Goal: Information Seeking & Learning: Learn about a topic

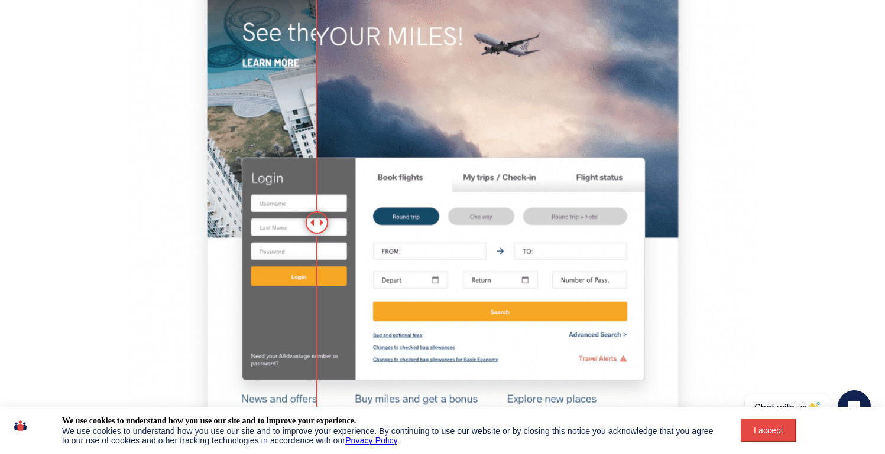
scroll to position [717, 0]
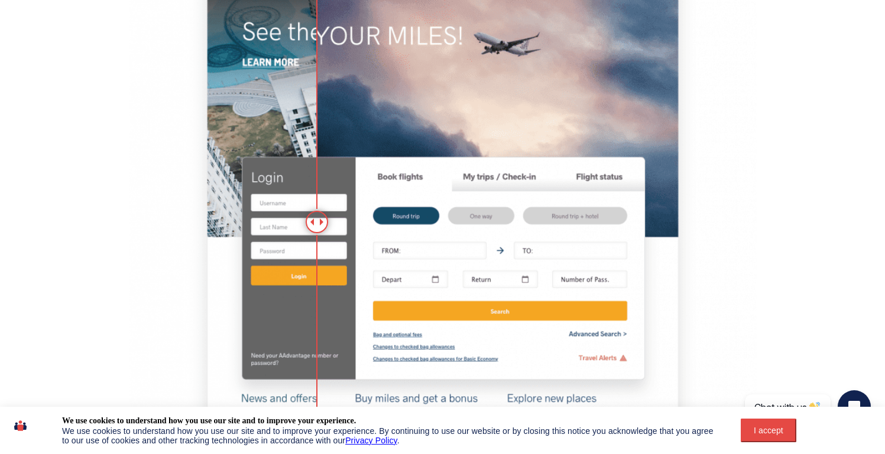
click at [320, 222] on span at bounding box center [323, 222] width 7 height 7
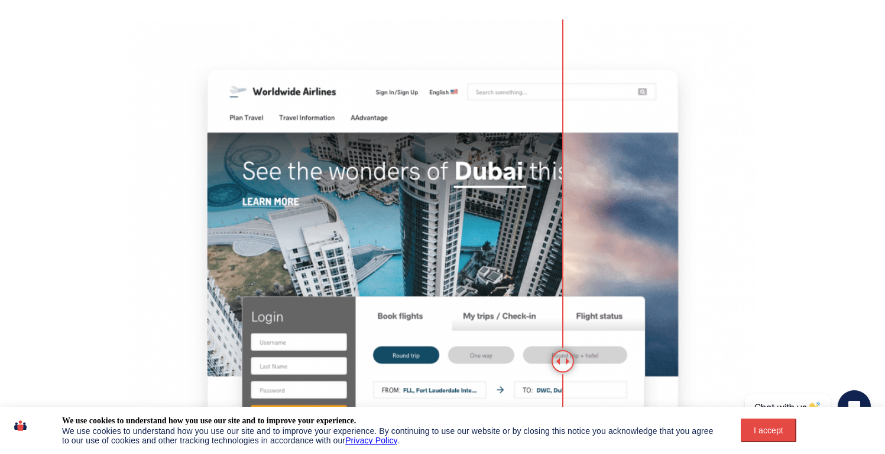
scroll to position [589, 0]
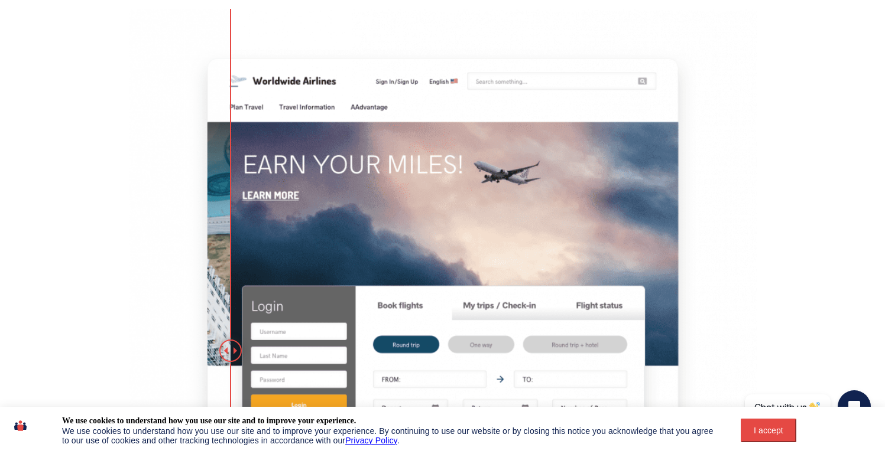
drag, startPoint x: 323, startPoint y: 223, endPoint x: 230, endPoint y: 234, distance: 92.8
click at [230, 340] on div at bounding box center [230, 351] width 22 height 22
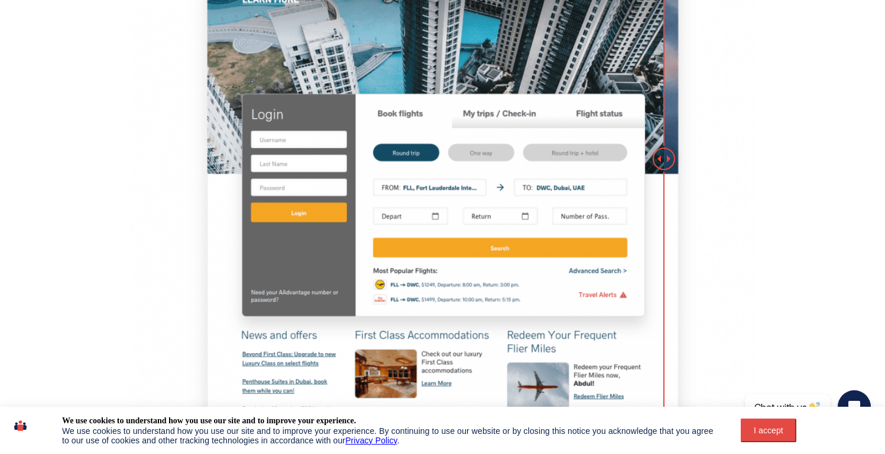
scroll to position [874, 0]
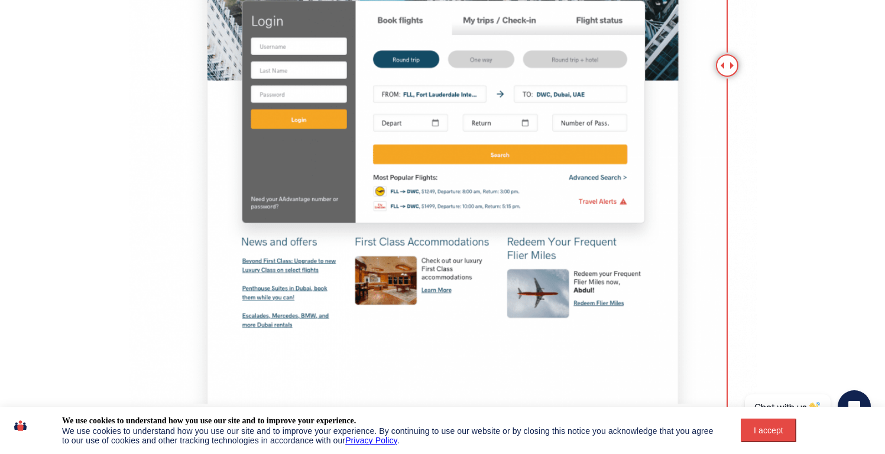
drag, startPoint x: 233, startPoint y: 179, endPoint x: 643, endPoint y: 230, distance: 412.7
click at [724, 77] on div at bounding box center [727, 65] width 22 height 22
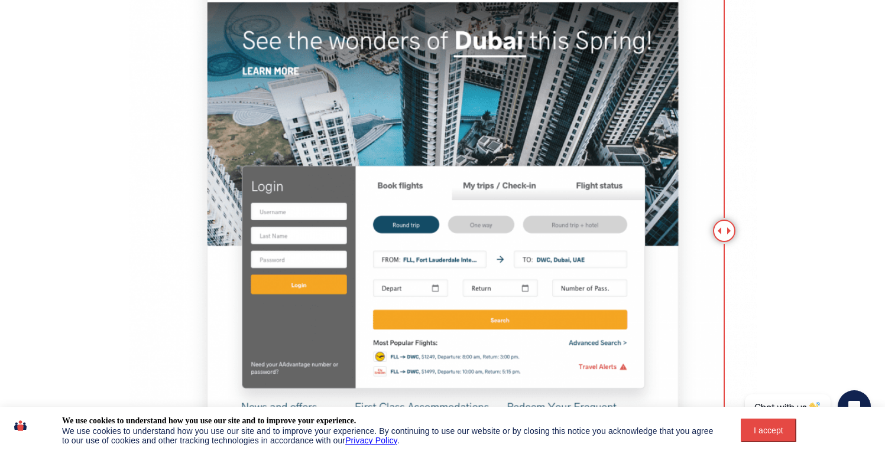
scroll to position [710, 0]
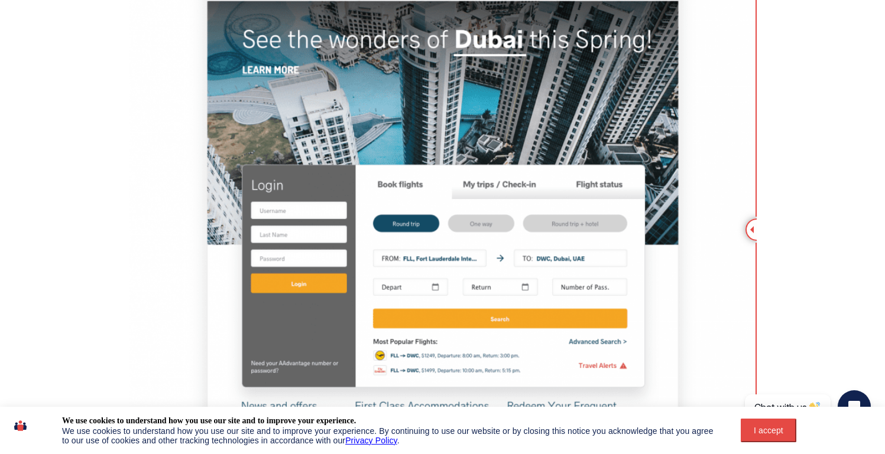
drag, startPoint x: 727, startPoint y: 231, endPoint x: 791, endPoint y: 241, distance: 63.9
click at [791, 241] on section "Airline Personalization Example with Targeted Banner and Content Recommendation…" at bounding box center [443, 414] width 742 height 1513
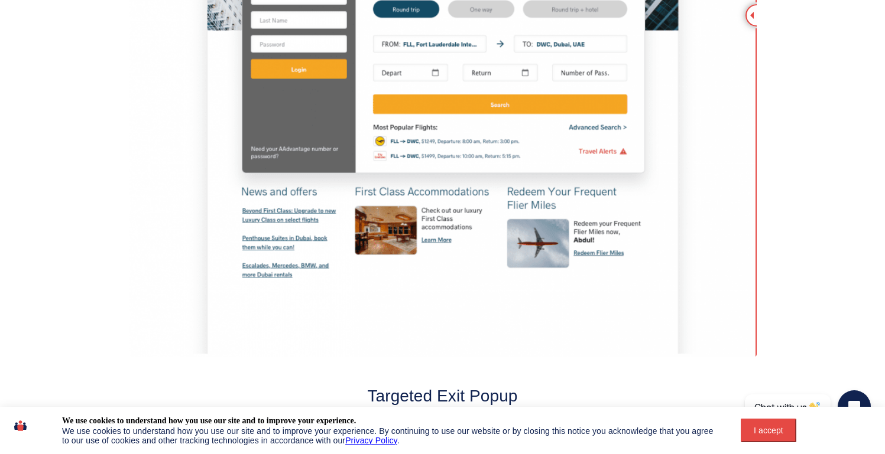
scroll to position [853, 0]
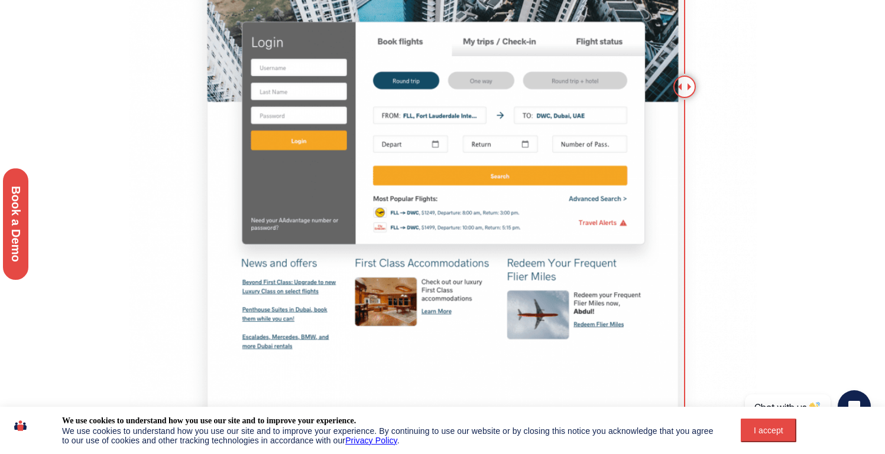
drag, startPoint x: 750, startPoint y: 92, endPoint x: 684, endPoint y: 99, distance: 66.5
click at [684, 99] on div at bounding box center [443, 87] width 628 height 684
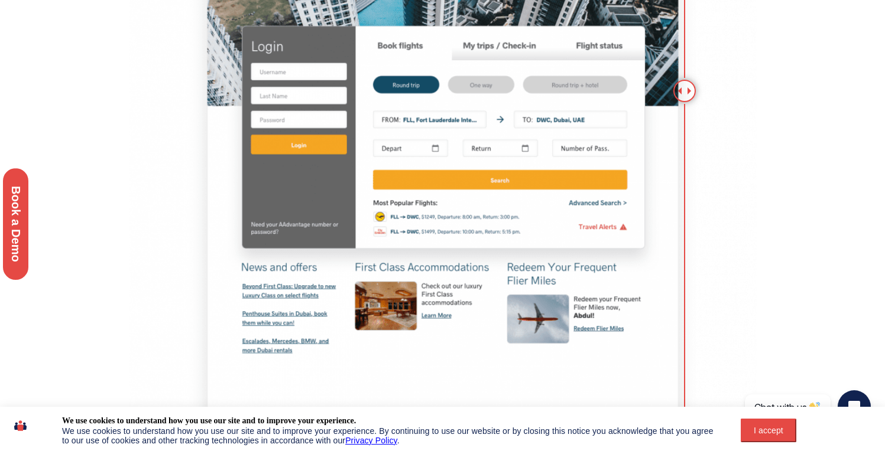
scroll to position [828, 0]
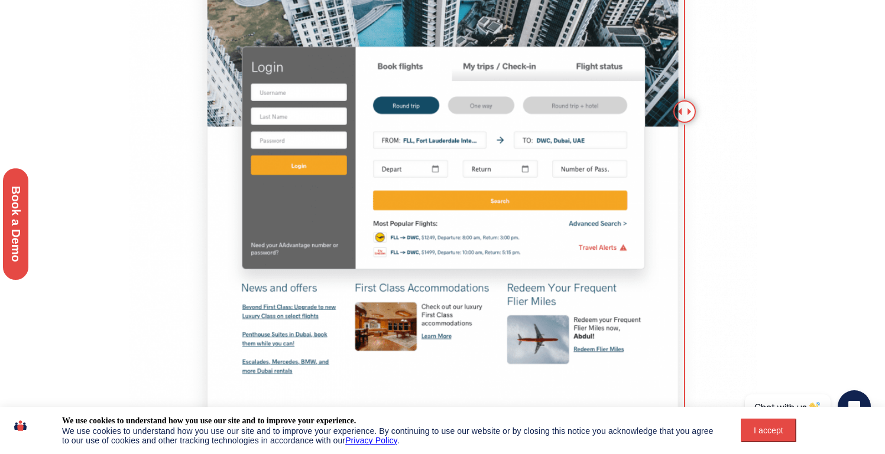
click at [696, 108] on img at bounding box center [443, 112] width 628 height 684
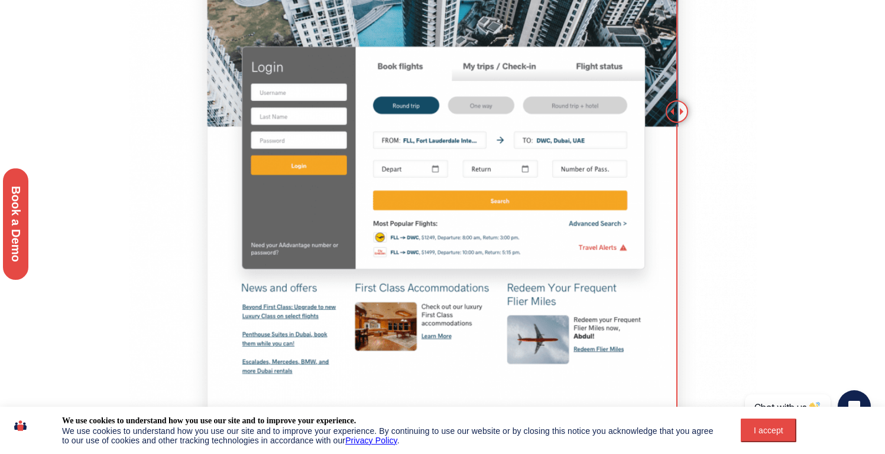
drag, startPoint x: 684, startPoint y: 114, endPoint x: 677, endPoint y: 113, distance: 6.6
click at [677, 113] on div at bounding box center [676, 111] width 22 height 22
click at [771, 434] on div "I accept" at bounding box center [769, 430] width 42 height 9
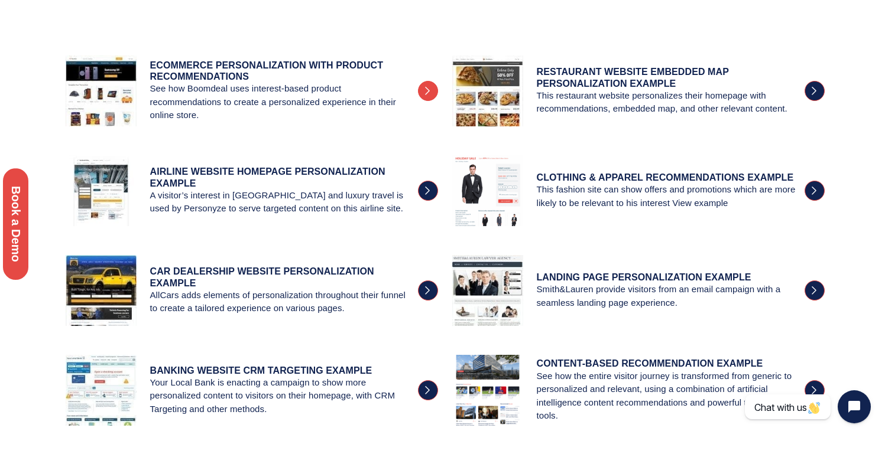
scroll to position [291, 0]
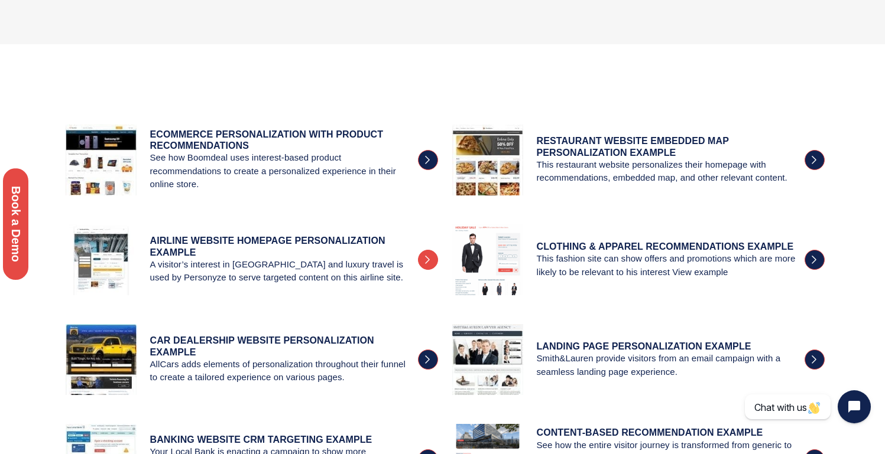
click at [325, 239] on h4 "AIRLINE WEBSITE HOMEPAGE PERSONALIZATION EXAMPLE" at bounding box center [281, 246] width 262 height 22
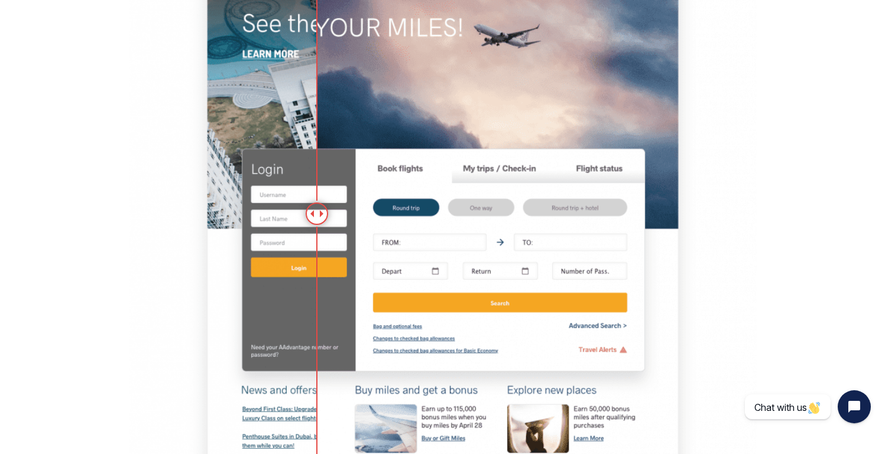
scroll to position [766, 0]
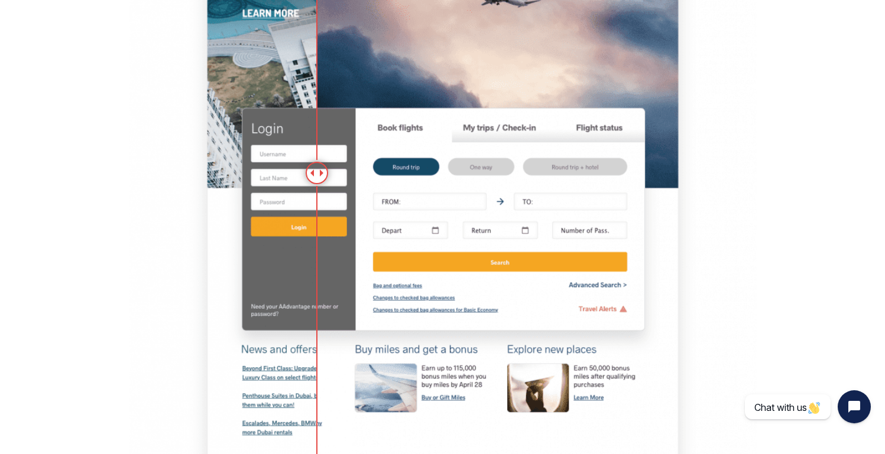
drag, startPoint x: 323, startPoint y: 161, endPoint x: 548, endPoint y: 170, distance: 225.9
click at [560, 166] on img at bounding box center [443, 173] width 628 height 684
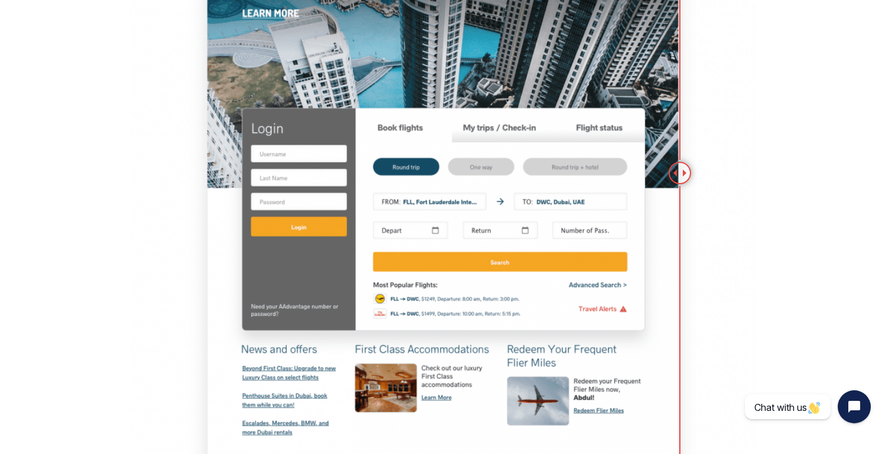
drag, startPoint x: 322, startPoint y: 172, endPoint x: 680, endPoint y: 238, distance: 363.6
click at [680, 238] on div at bounding box center [443, 173] width 628 height 684
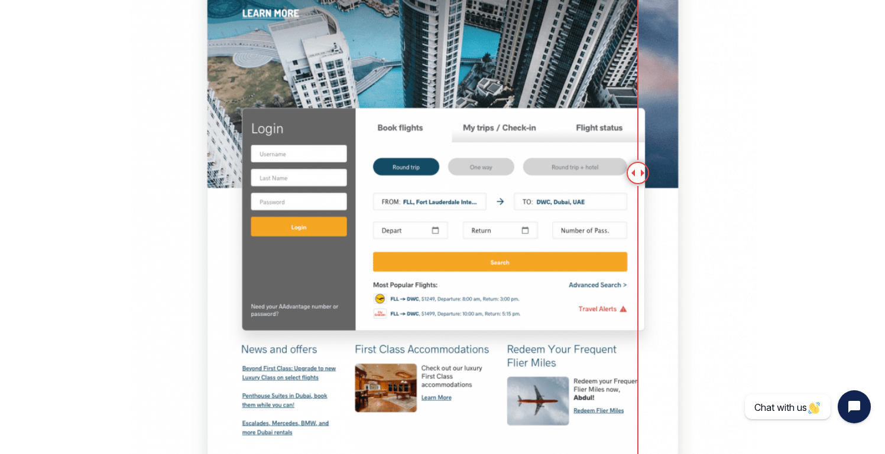
drag, startPoint x: 673, startPoint y: 171, endPoint x: 677, endPoint y: 222, distance: 50.4
click at [677, 222] on div at bounding box center [443, 173] width 628 height 684
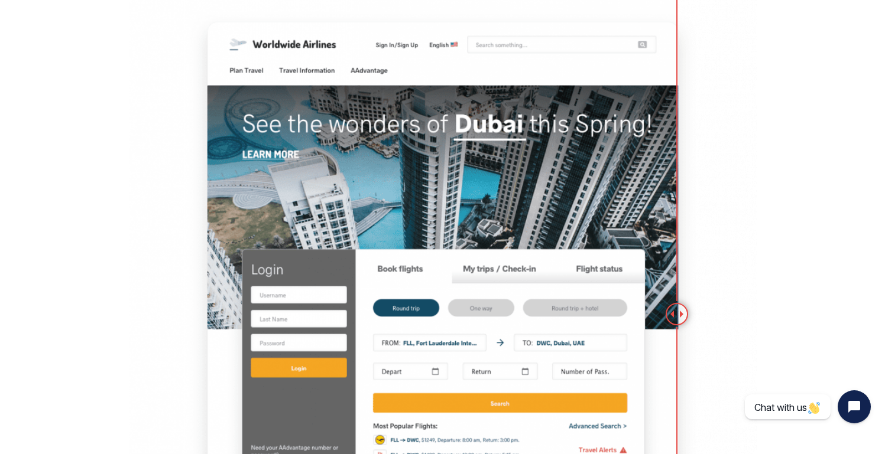
scroll to position [696, 0]
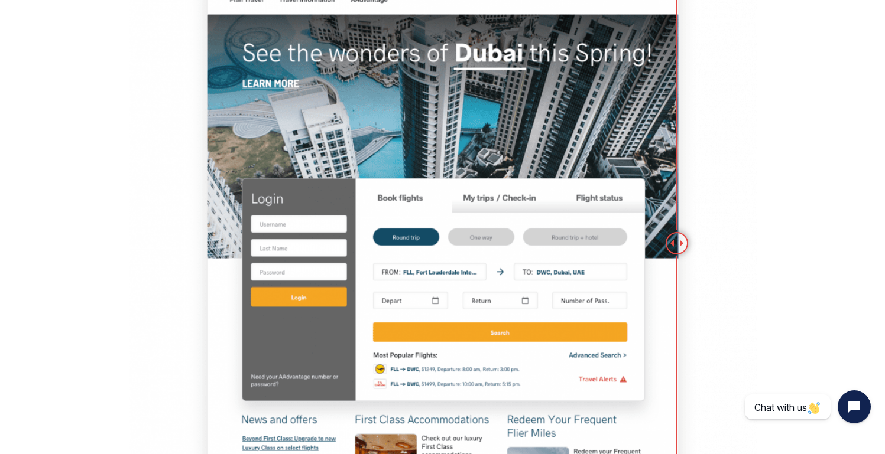
drag, startPoint x: 679, startPoint y: 245, endPoint x: 675, endPoint y: 206, distance: 39.2
click at [675, 206] on div at bounding box center [443, 243] width 628 height 684
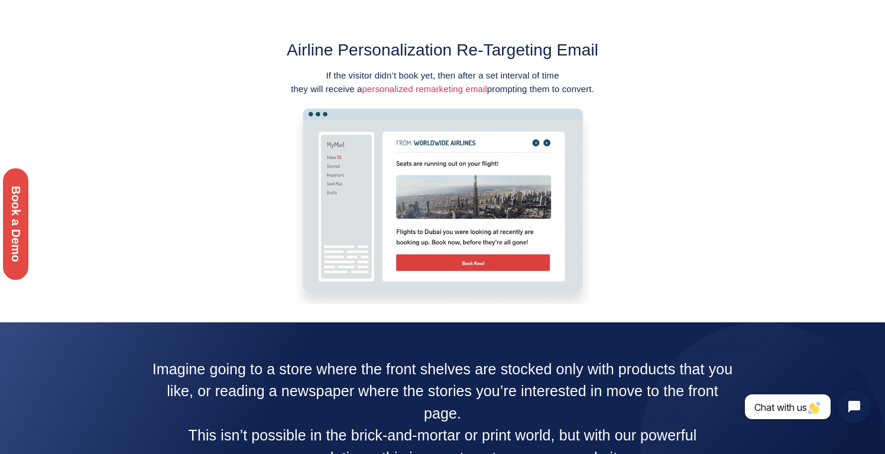
scroll to position [1560, 0]
